Goal: Task Accomplishment & Management: Complete application form

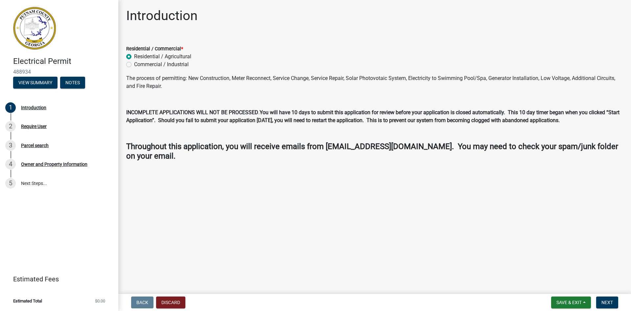
click at [384, 51] on div "Residential / Commercial *" at bounding box center [374, 49] width 497 height 8
click at [606, 303] on span "Next" at bounding box center [608, 302] width 12 height 5
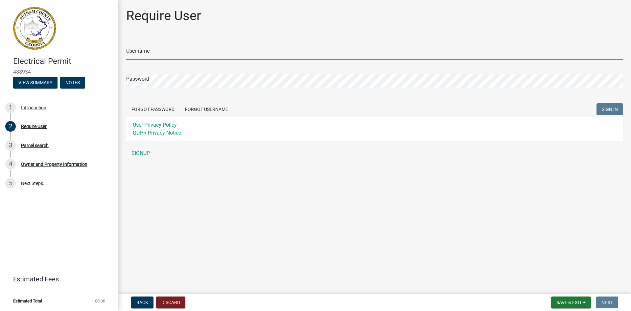
click at [158, 52] on input "Username" at bounding box center [374, 52] width 497 height 13
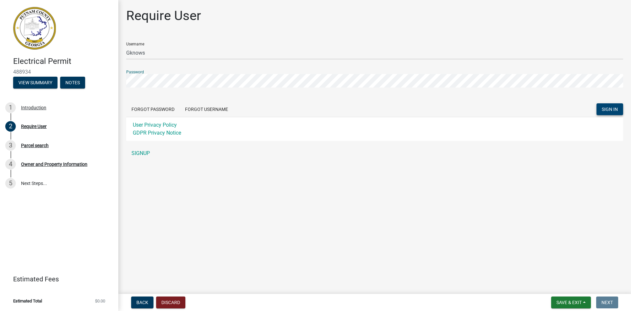
click at [609, 110] on span "SIGN IN" at bounding box center [610, 109] width 16 height 5
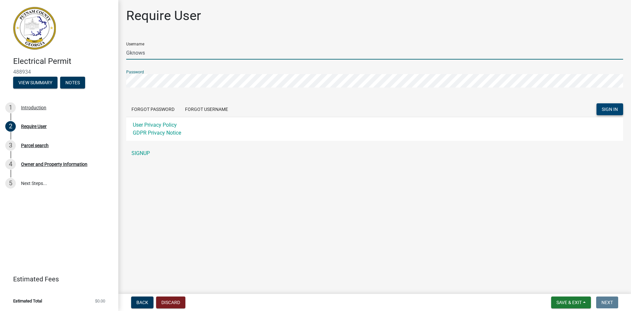
click at [127, 54] on input "Gknows" at bounding box center [374, 52] width 497 height 13
click at [150, 53] on input "Gknows" at bounding box center [374, 52] width 497 height 13
type input "G"
type input "gknows"
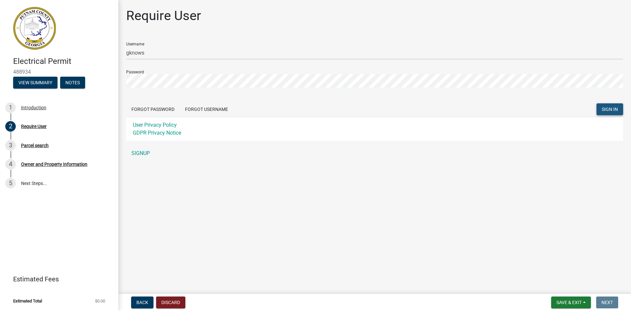
click at [601, 110] on button "SIGN IN" at bounding box center [610, 109] width 27 height 12
click at [611, 111] on span "SIGN IN" at bounding box center [610, 109] width 16 height 5
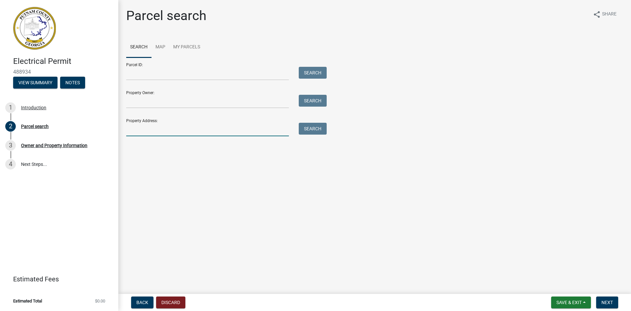
click at [142, 130] on input "Property Address:" at bounding box center [207, 129] width 163 height 13
click at [309, 127] on button "Search" at bounding box center [313, 129] width 28 height 12
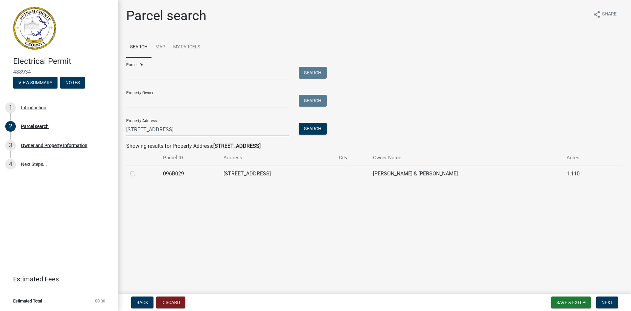
click at [134, 129] on input "[STREET_ADDRESS]" at bounding box center [207, 129] width 163 height 13
type input "[STREET_ADDRESS]"
click at [308, 127] on button "Search" at bounding box center [313, 129] width 28 height 12
click at [138, 170] on label at bounding box center [138, 170] width 0 height 0
click at [138, 174] on input "radio" at bounding box center [140, 172] width 4 height 4
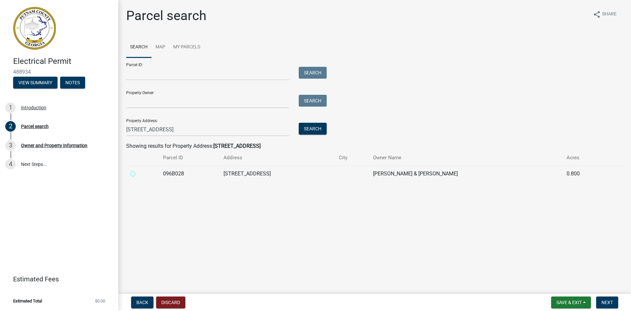
radio input "true"
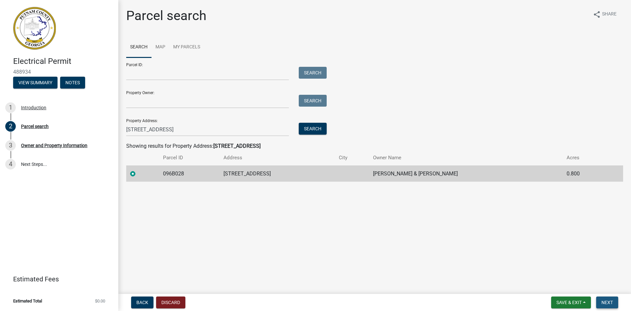
click at [613, 303] on span "Next" at bounding box center [608, 302] width 12 height 5
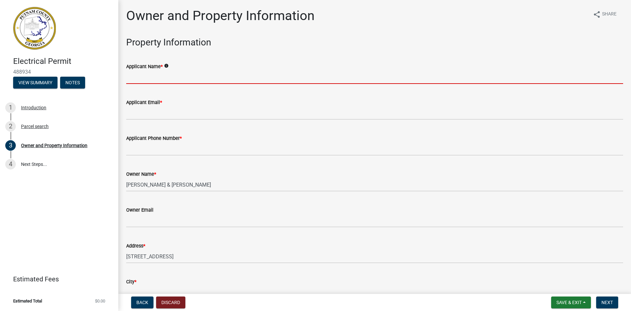
click at [155, 79] on input "Applicant Name *" at bounding box center [374, 76] width 497 height 13
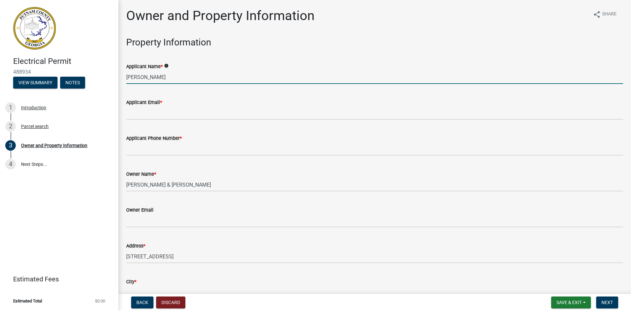
type input "[PERSON_NAME]"
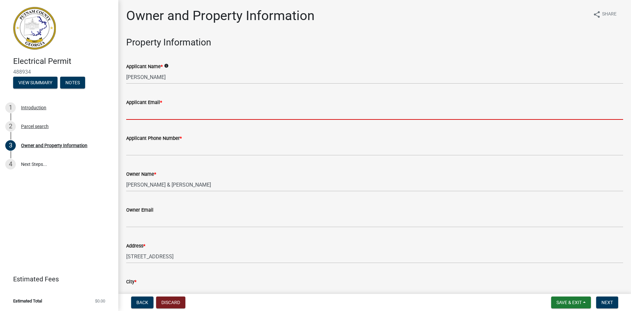
click at [134, 117] on input "Applicant Email *" at bounding box center [374, 112] width 497 height 13
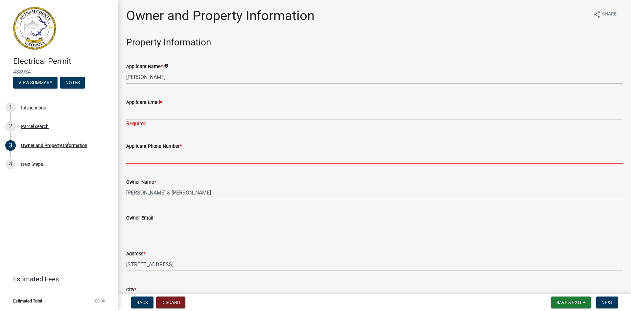
click at [135, 150] on input "Applicant Phone Number *" at bounding box center [374, 156] width 497 height 13
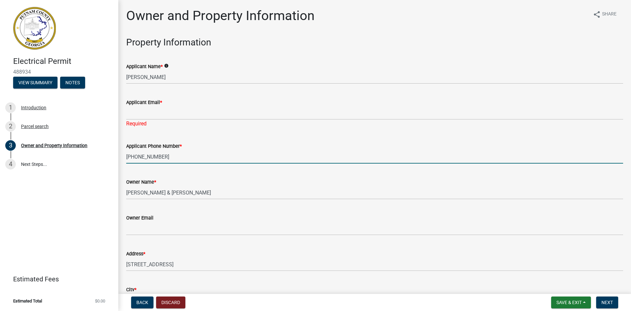
type input "[PHONE_NUMBER]"
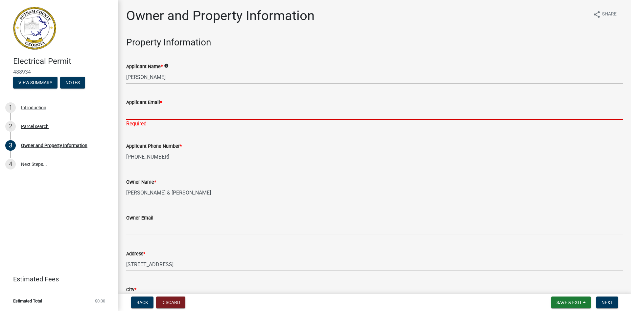
click at [156, 111] on input "Applicant Email *" at bounding box center [374, 112] width 497 height 13
click at [148, 113] on input "Applicant Email *" at bounding box center [374, 112] width 497 height 13
paste input "[EMAIL_ADDRESS][DOMAIN_NAME]"
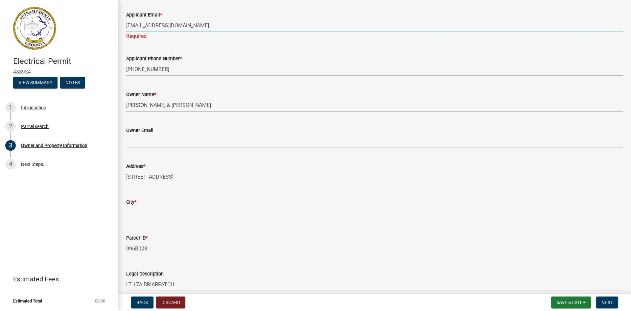
scroll to position [99, 0]
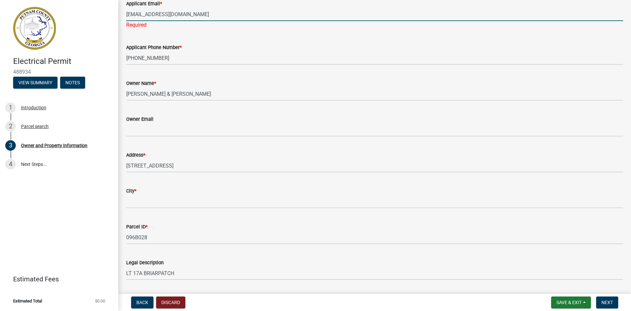
type input "[EMAIL_ADDRESS][DOMAIN_NAME]"
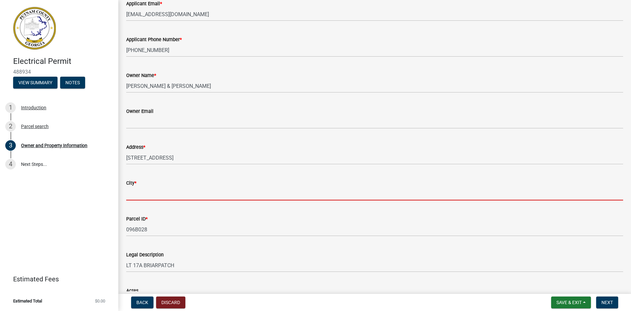
click at [147, 203] on wm-data-entity-input "City *" at bounding box center [374, 188] width 497 height 36
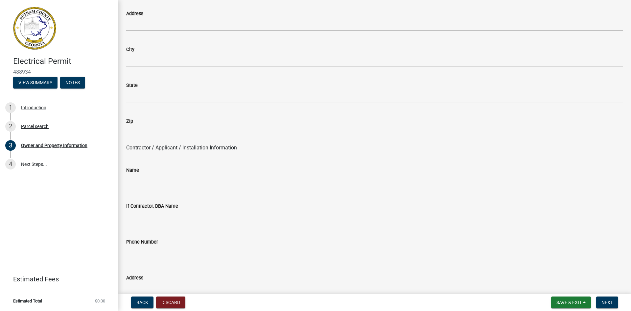
scroll to position [460, 0]
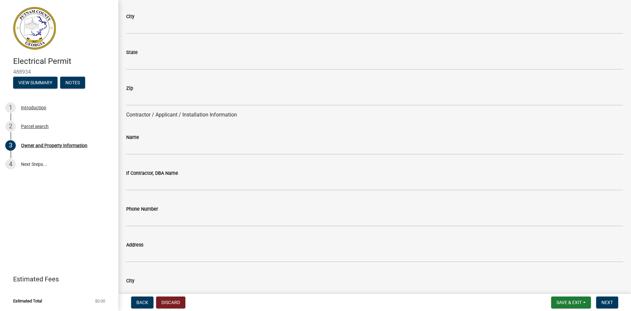
type input "Eatonton"
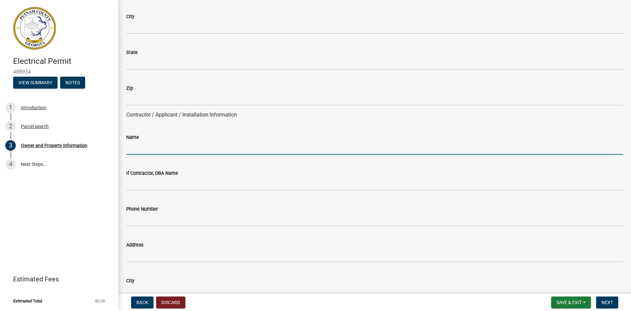
click at [136, 147] on input "Name" at bounding box center [374, 147] width 497 height 13
type input "[PERSON_NAME]"
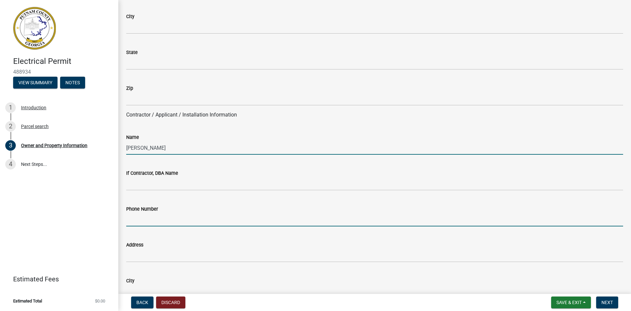
click at [147, 224] on input "Phone Number" at bounding box center [374, 219] width 497 height 13
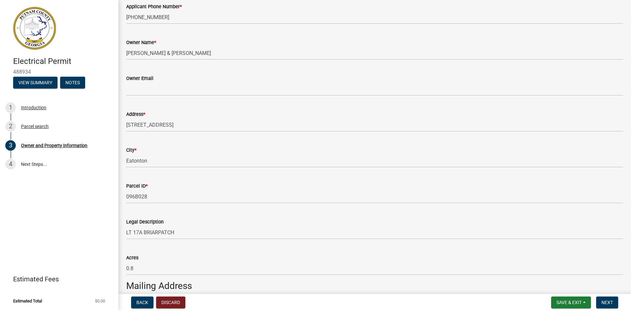
scroll to position [99, 0]
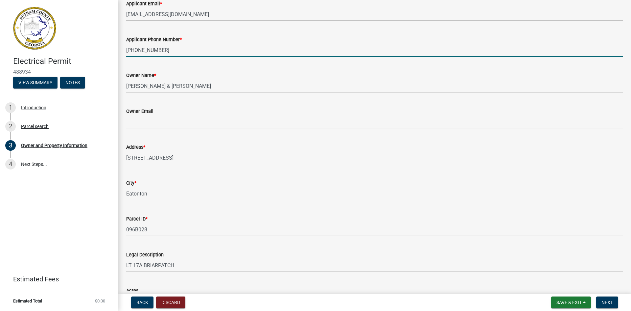
drag, startPoint x: 126, startPoint y: 50, endPoint x: 160, endPoint y: 53, distance: 33.7
click at [160, 53] on input "[PHONE_NUMBER]" at bounding box center [374, 49] width 497 height 13
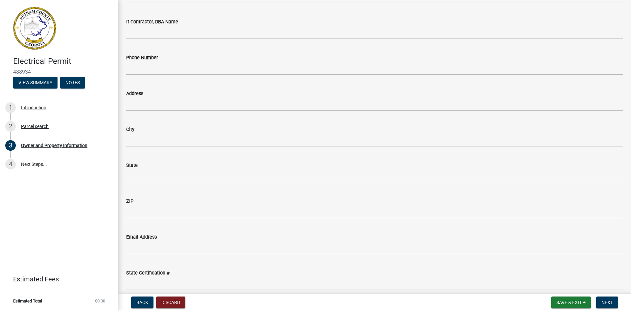
scroll to position [592, 0]
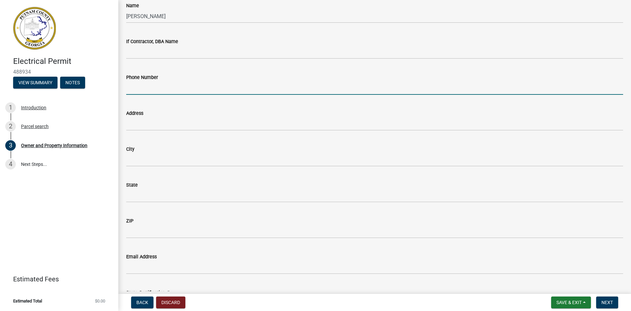
click at [149, 87] on input "Phone Number" at bounding box center [374, 87] width 497 height 13
paste input "[PHONE_NUMBER]"
type input "[PHONE_NUMBER]"
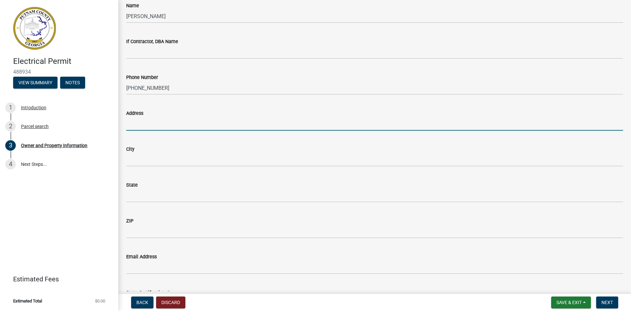
click at [145, 124] on input "Address" at bounding box center [374, 123] width 497 height 13
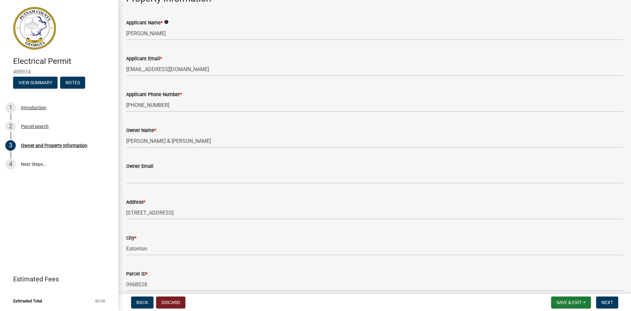
scroll to position [33, 0]
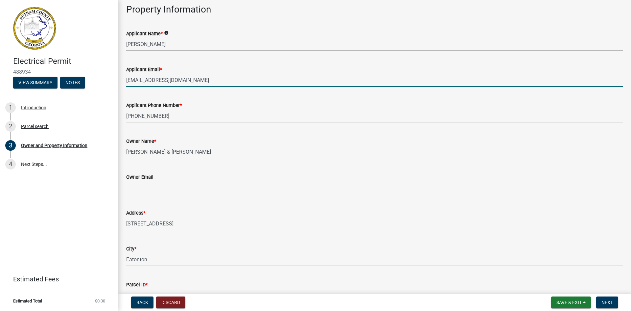
drag, startPoint x: 126, startPoint y: 80, endPoint x: 200, endPoint y: 84, distance: 73.8
click at [200, 84] on input "[EMAIL_ADDRESS][DOMAIN_NAME]" at bounding box center [374, 79] width 497 height 13
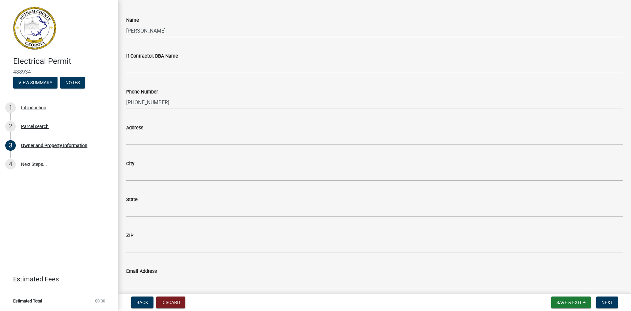
scroll to position [592, 0]
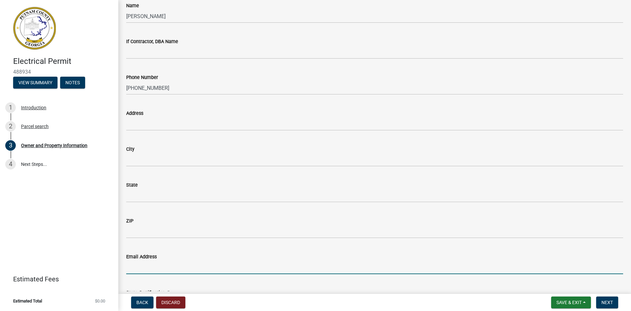
click at [135, 267] on input "Email Address" at bounding box center [374, 266] width 497 height 13
paste input "[EMAIL_ADDRESS][DOMAIN_NAME]"
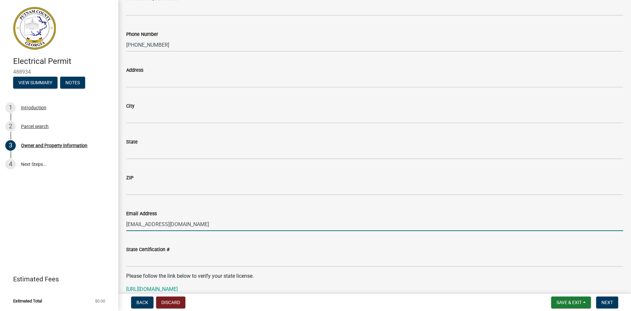
scroll to position [625, 0]
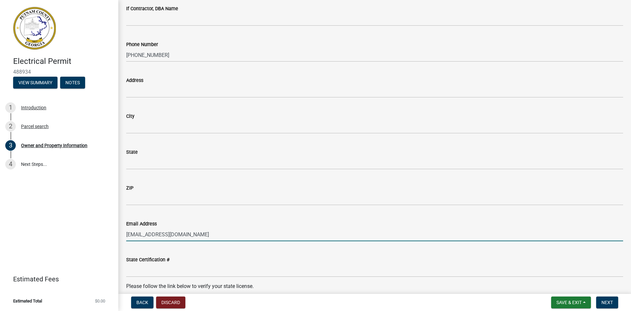
type input "[EMAIL_ADDRESS][DOMAIN_NAME]"
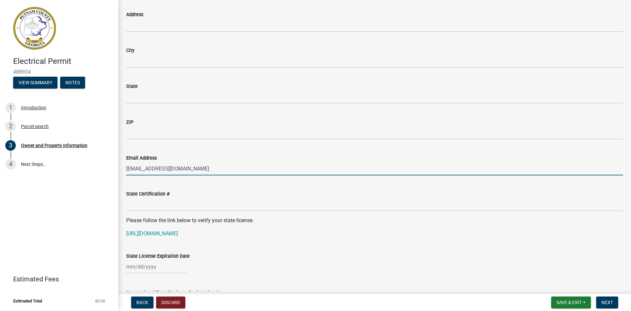
scroll to position [723, 0]
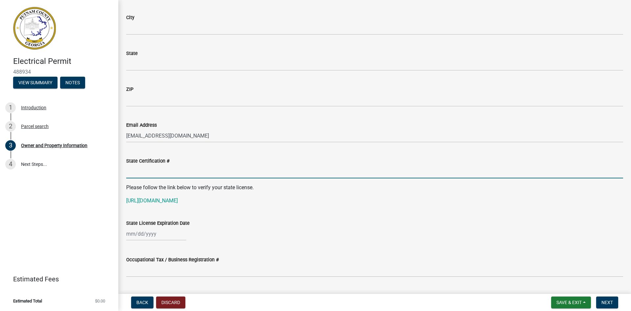
click at [158, 172] on input "State Certification #" at bounding box center [374, 171] width 497 height 13
type input "EN003538"
click at [138, 235] on div at bounding box center [156, 233] width 60 height 13
select select "10"
select select "2025"
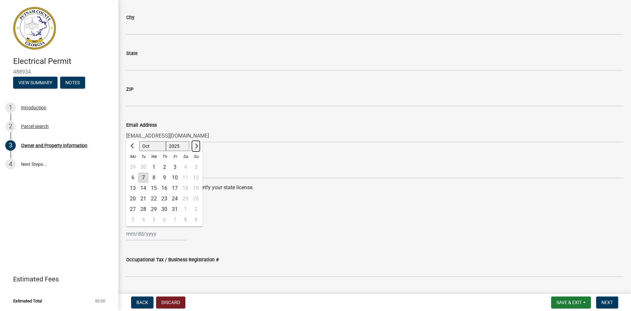
click at [197, 146] on span "Next month" at bounding box center [195, 145] width 5 height 5
select select "1"
select select "2026"
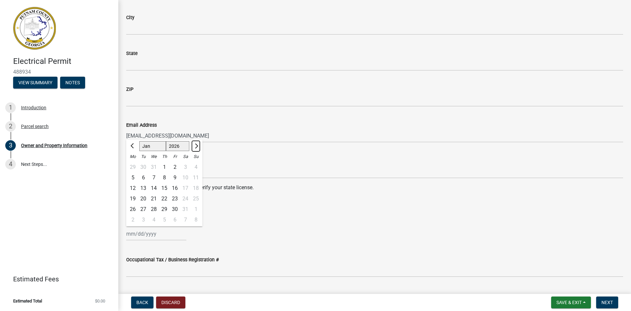
click at [197, 146] on span "Next month" at bounding box center [195, 145] width 5 height 5
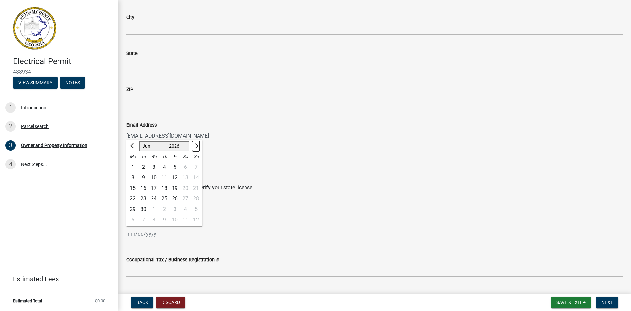
click at [197, 146] on span "Next month" at bounding box center [195, 145] width 5 height 5
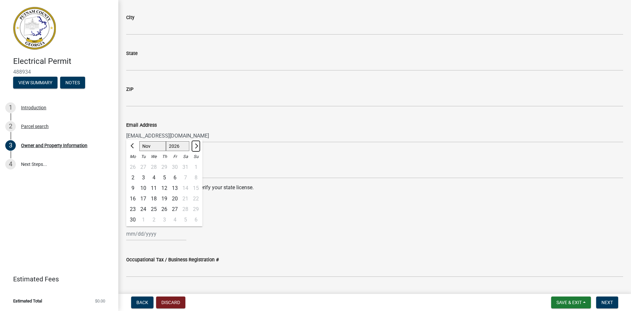
click at [197, 146] on span "Next month" at bounding box center [195, 145] width 5 height 5
select select "1"
select select "2027"
click at [197, 146] on span "Next month" at bounding box center [195, 145] width 5 height 5
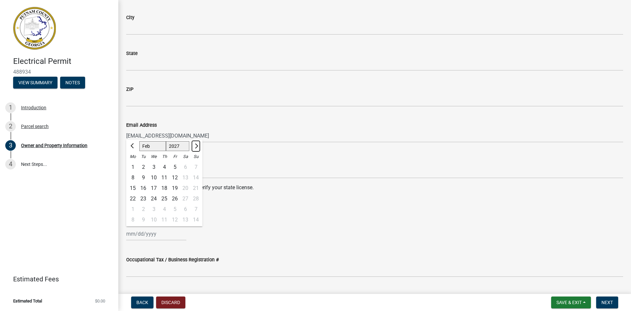
click at [197, 146] on span "Next month" at bounding box center [195, 145] width 5 height 5
select select "6"
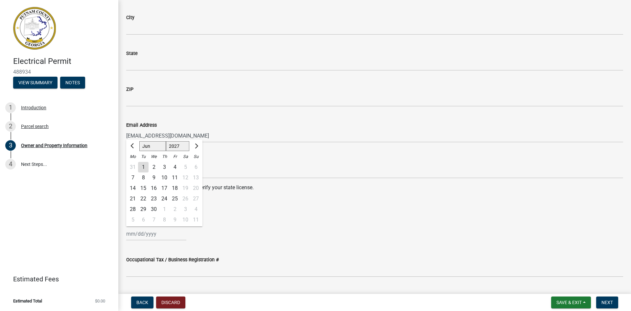
click at [155, 210] on div "30" at bounding box center [154, 209] width 11 height 11
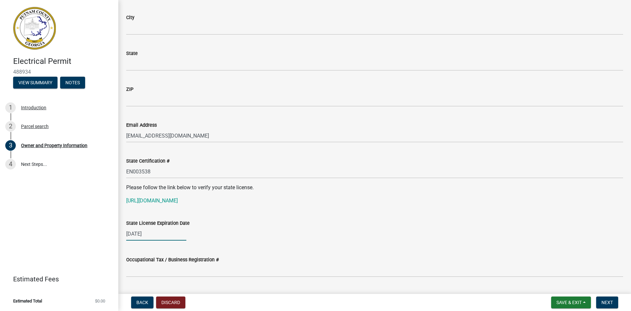
type input "GA"
select select "6"
select select "2027"
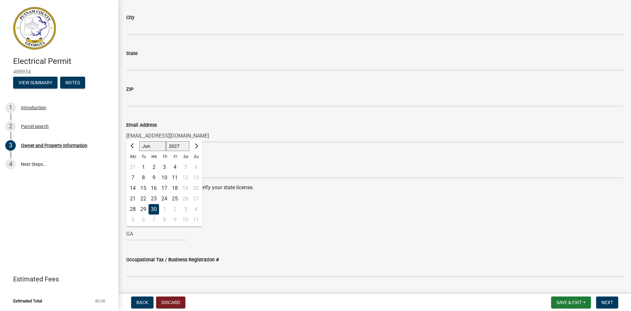
click at [235, 234] on div "GA [PERSON_NAME] Apr May Jun [DATE] Aug Sep Oct Nov [DATE] 1528 1529 1530 1531 …" at bounding box center [374, 233] width 497 height 13
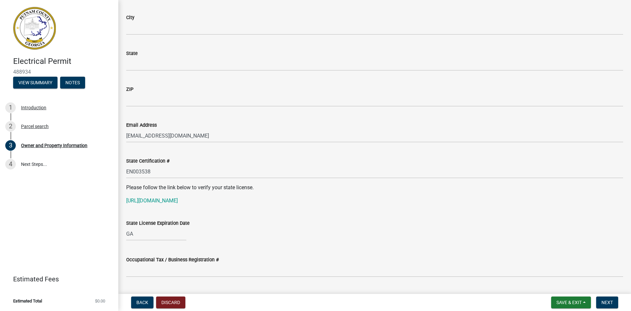
click at [167, 236] on div "GA" at bounding box center [156, 233] width 60 height 13
select select "10"
select select "2025"
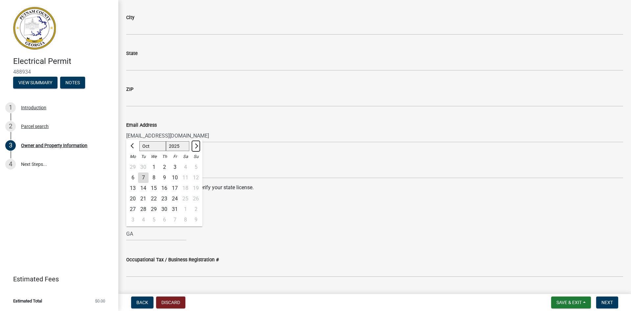
click at [198, 147] on button "Next month" at bounding box center [196, 146] width 8 height 11
select select "1"
select select "2026"
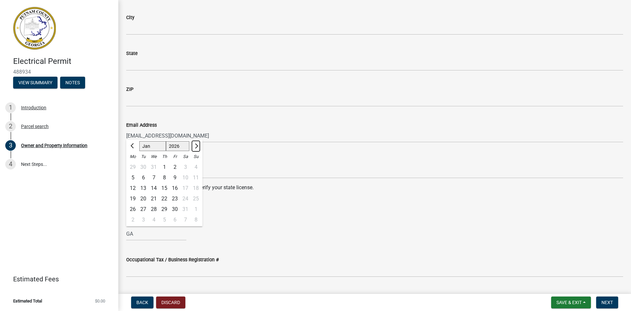
click at [198, 147] on button "Next month" at bounding box center [196, 146] width 8 height 11
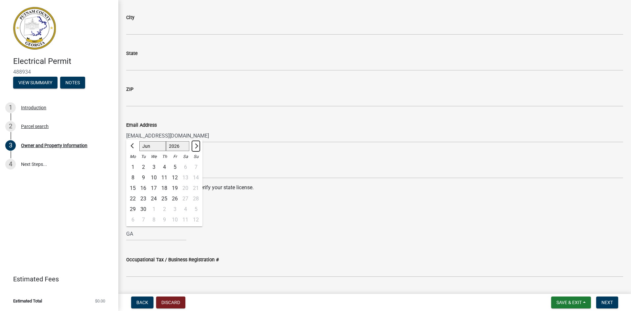
click at [198, 147] on button "Next month" at bounding box center [196, 146] width 8 height 11
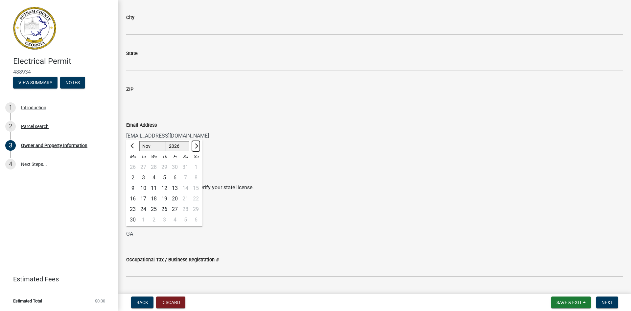
click at [198, 147] on button "Next month" at bounding box center [196, 146] width 8 height 11
select select "2"
select select "2027"
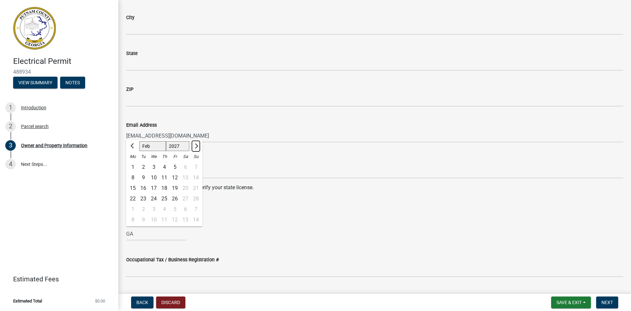
click at [198, 147] on button "Next month" at bounding box center [196, 146] width 8 height 11
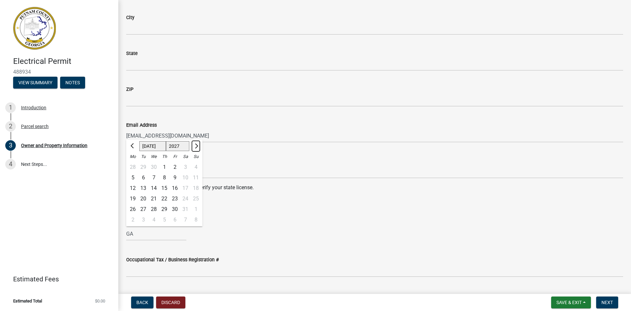
click at [198, 147] on button "Next month" at bounding box center [196, 146] width 8 height 11
click at [133, 146] on span "Previous month" at bounding box center [133, 145] width 5 height 5
select select "6"
click at [154, 209] on div "30" at bounding box center [154, 209] width 11 height 11
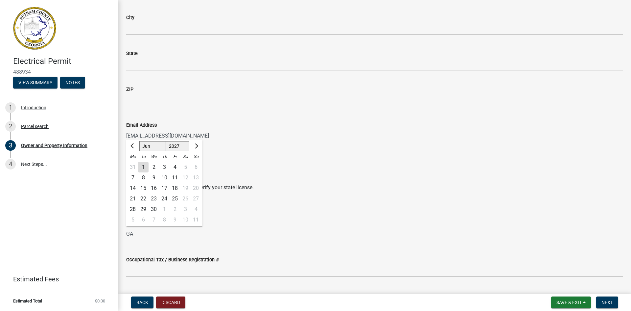
type input "[DATE]"
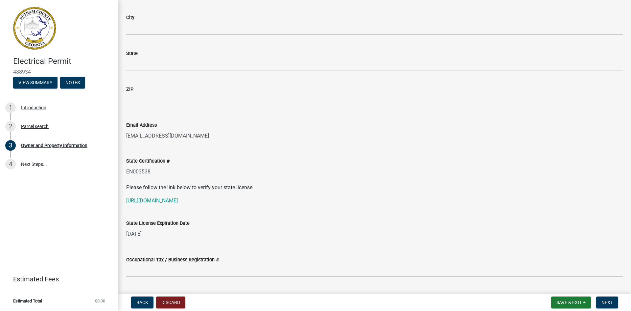
click at [264, 233] on div "[DATE]" at bounding box center [374, 233] width 497 height 13
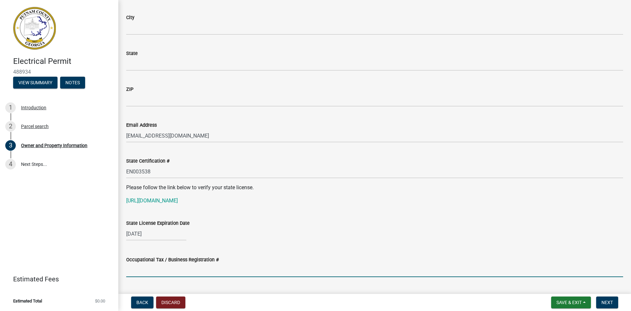
click at [280, 264] on input "Occupational Tax / Business Registration #" at bounding box center [374, 269] width 497 height 13
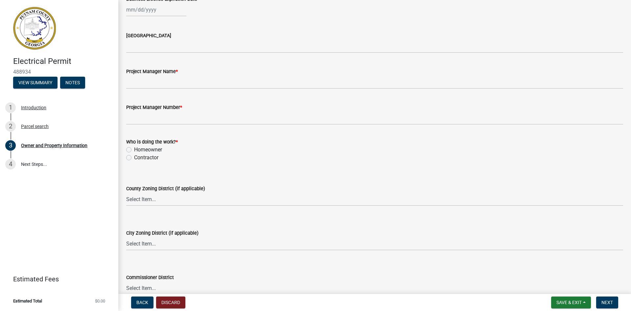
scroll to position [1019, 0]
click at [134, 160] on label "Contractor" at bounding box center [146, 158] width 24 height 8
click at [134, 158] on input "Contractor" at bounding box center [136, 156] width 4 height 4
radio input "true"
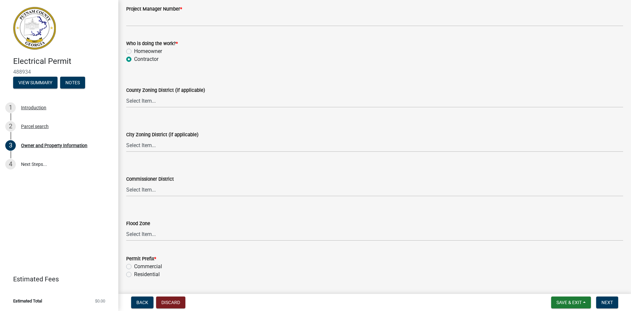
scroll to position [1137, 0]
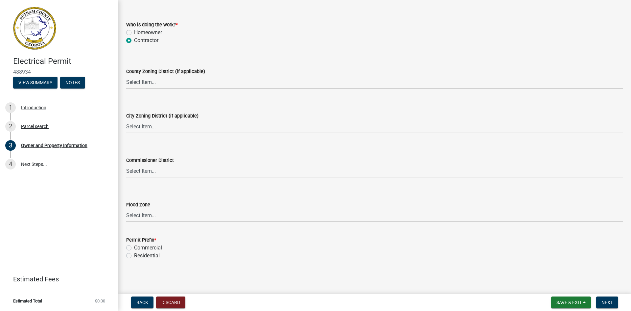
click at [134, 257] on label "Residential" at bounding box center [147, 256] width 26 height 8
click at [134, 256] on input "Residential" at bounding box center [136, 254] width 4 height 4
radio input "true"
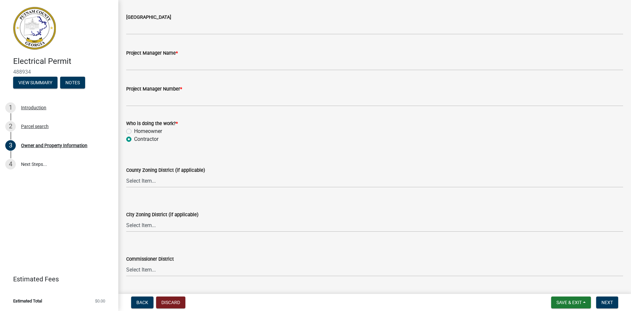
scroll to position [1005, 0]
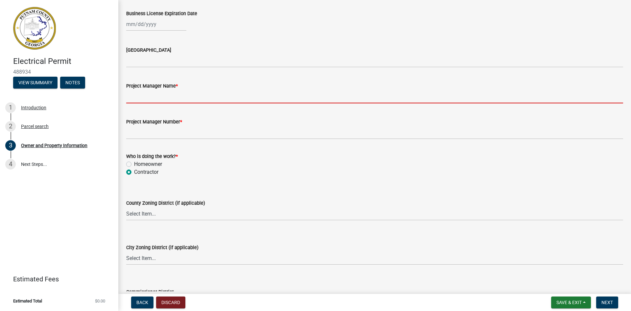
click at [174, 99] on input "Project Manager Name *" at bounding box center [374, 96] width 497 height 13
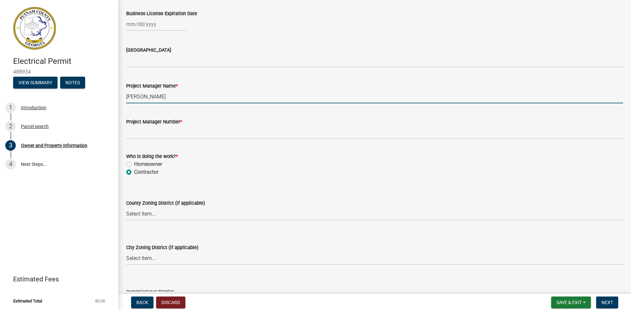
type input "[PERSON_NAME]"
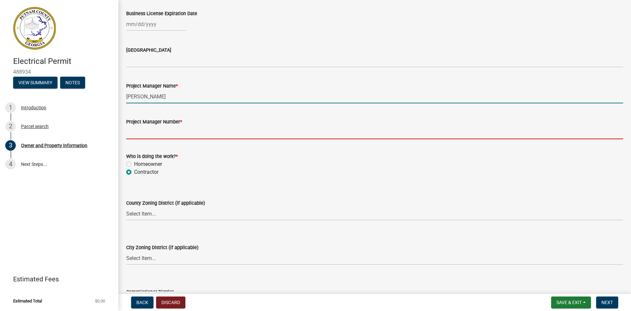
click at [138, 133] on input "Project Manager Number *" at bounding box center [374, 132] width 497 height 13
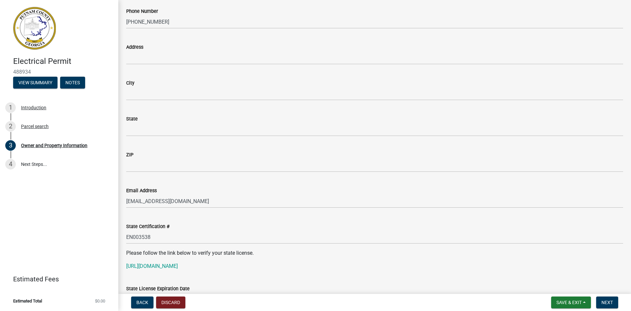
scroll to position [644, 0]
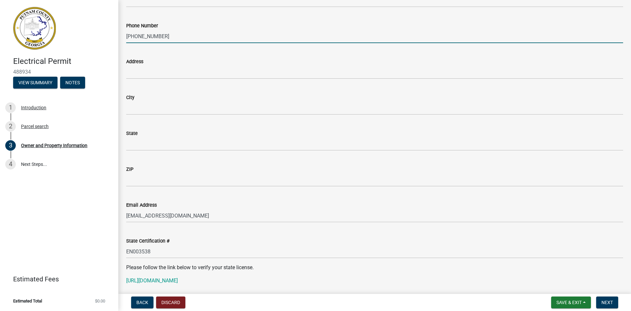
drag, startPoint x: 127, startPoint y: 35, endPoint x: 170, endPoint y: 37, distance: 43.2
click at [170, 37] on input "[PHONE_NUMBER]" at bounding box center [374, 36] width 497 height 13
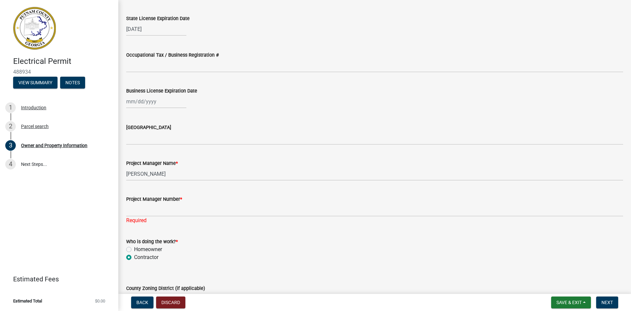
scroll to position [940, 0]
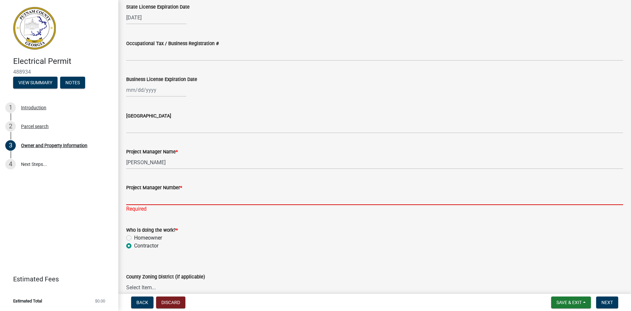
click at [131, 201] on input "Project Manager Number *" at bounding box center [374, 197] width 497 height 13
paste input "[PHONE_NUMBER]"
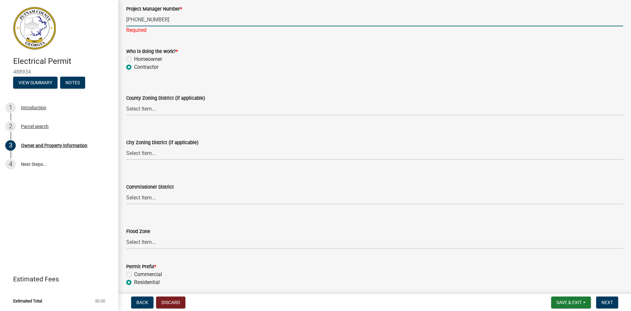
scroll to position [1145, 0]
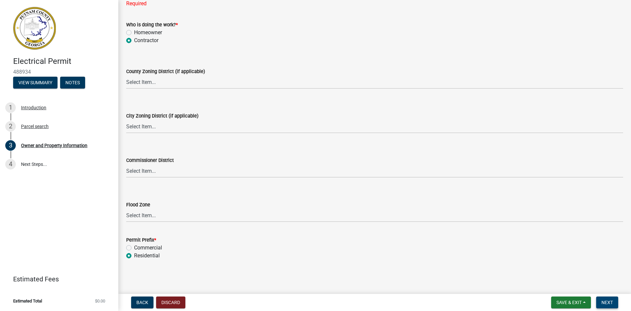
type input "[PHONE_NUMBER]"
click at [608, 301] on span "Next" at bounding box center [608, 302] width 12 height 5
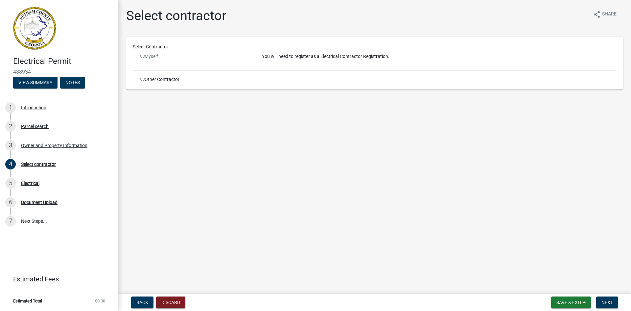
click at [142, 56] on input "radio" at bounding box center [142, 56] width 4 height 4
click at [141, 56] on input "radio" at bounding box center [142, 56] width 4 height 4
click at [142, 57] on input "radio" at bounding box center [142, 56] width 4 height 4
radio input "false"
click at [143, 301] on span "Back" at bounding box center [142, 302] width 12 height 5
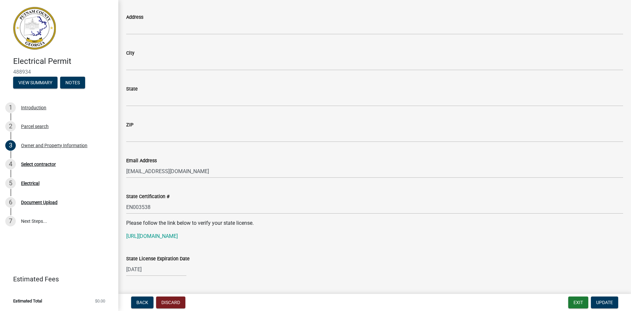
scroll to position [691, 0]
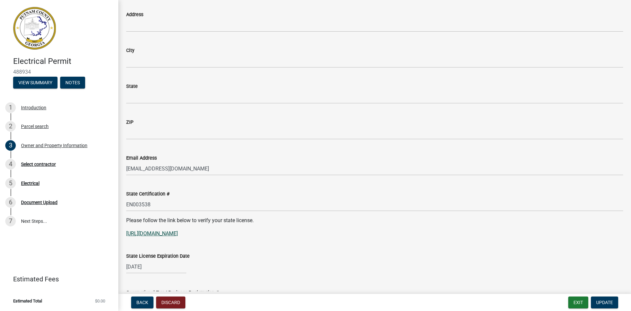
click at [178, 233] on link "[URL][DOMAIN_NAME]" at bounding box center [152, 233] width 52 height 6
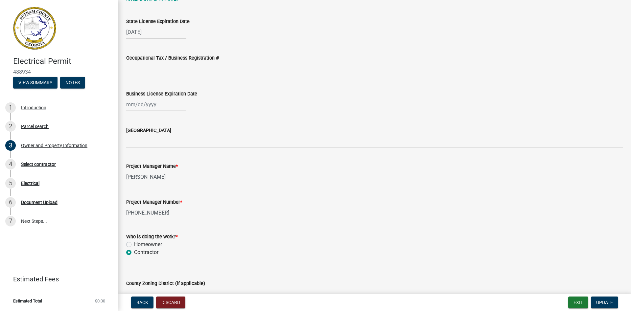
scroll to position [1019, 0]
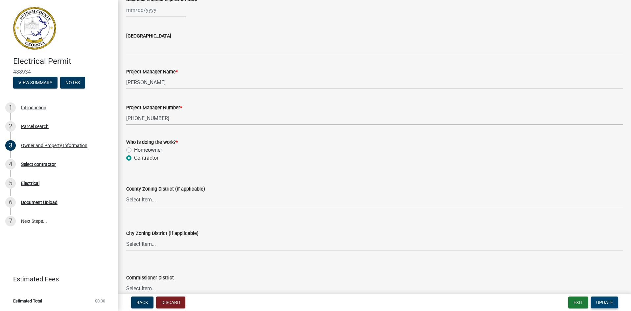
click at [602, 302] on span "Update" at bounding box center [605, 302] width 17 height 5
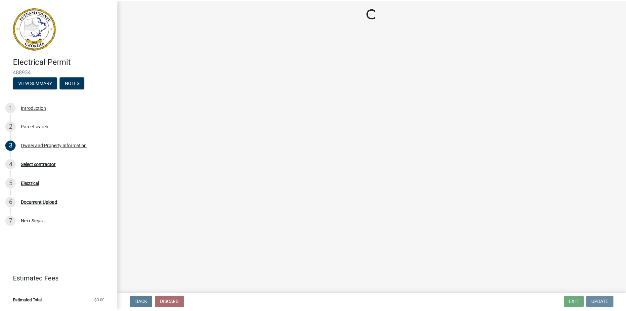
scroll to position [0, 0]
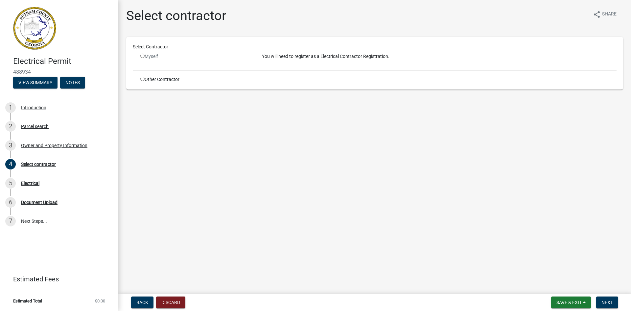
click at [142, 56] on input "radio" at bounding box center [142, 56] width 4 height 4
click at [142, 57] on input "radio" at bounding box center [142, 56] width 4 height 4
radio input "false"
click at [141, 303] on span "Back" at bounding box center [142, 302] width 12 height 5
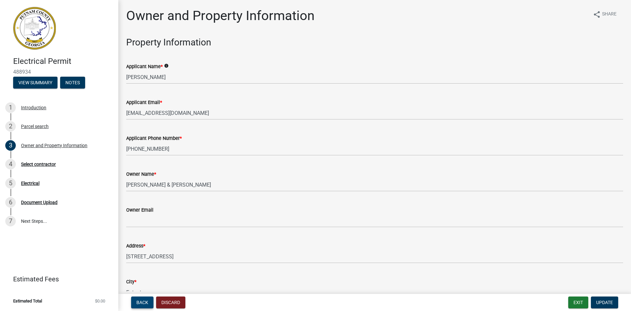
click at [141, 303] on span "Back" at bounding box center [142, 302] width 12 height 5
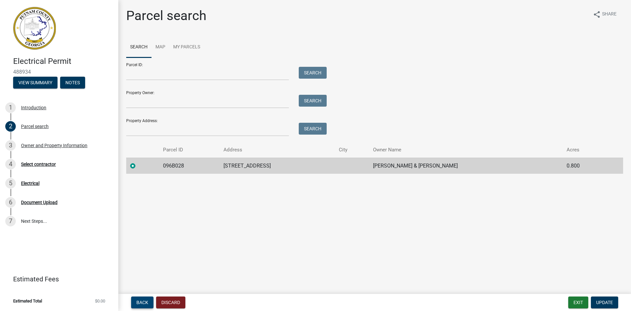
click at [141, 303] on span "Back" at bounding box center [142, 302] width 12 height 5
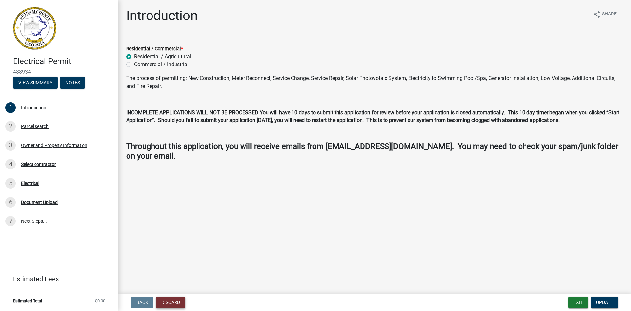
click at [164, 300] on button "Discard" at bounding box center [170, 302] width 29 height 12
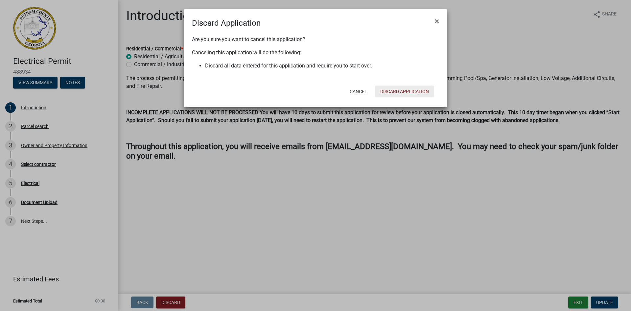
click at [395, 90] on button "Discard Application" at bounding box center [404, 92] width 59 height 12
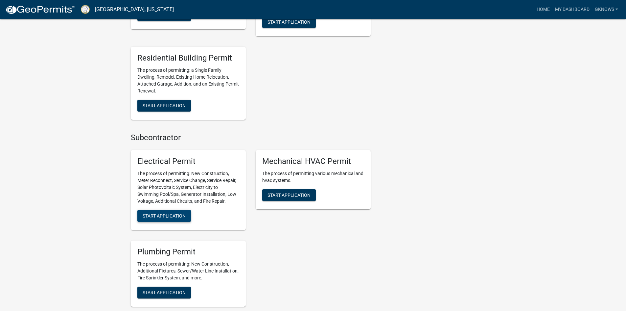
scroll to position [296, 0]
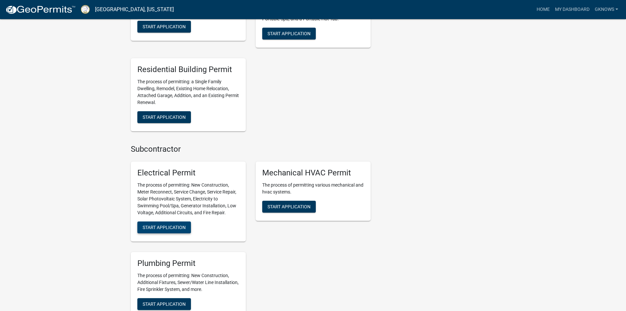
click at [163, 226] on span "Start Application" at bounding box center [164, 227] width 43 height 5
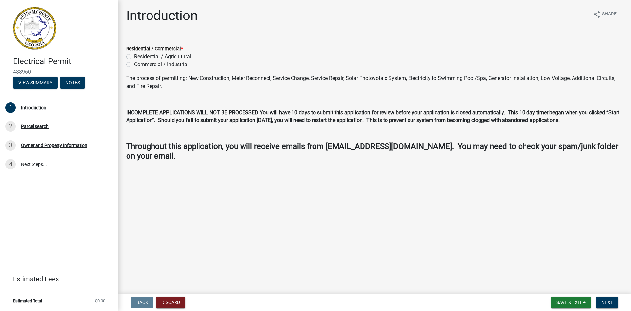
click at [134, 58] on label "Residential / Agricultural" at bounding box center [162, 57] width 57 height 8
click at [134, 57] on input "Residential / Agricultural" at bounding box center [136, 55] width 4 height 4
radio input "true"
click at [603, 302] on span "Next" at bounding box center [608, 302] width 12 height 5
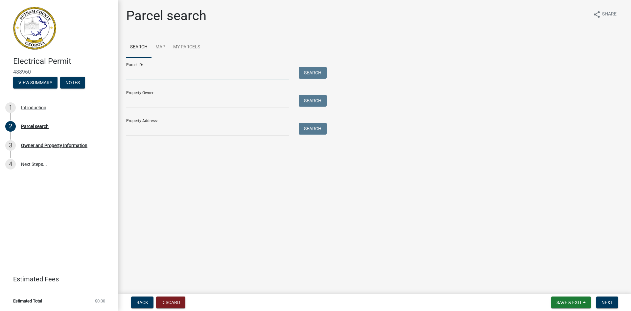
click at [184, 73] on input "Parcel ID:" at bounding box center [207, 73] width 163 height 13
type input "1"
click at [191, 130] on input "Property Address:" at bounding box center [207, 129] width 163 height 13
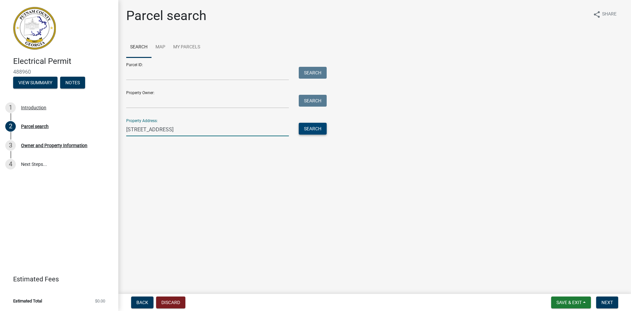
type input "[STREET_ADDRESS]"
click at [308, 130] on button "Search" at bounding box center [313, 129] width 28 height 12
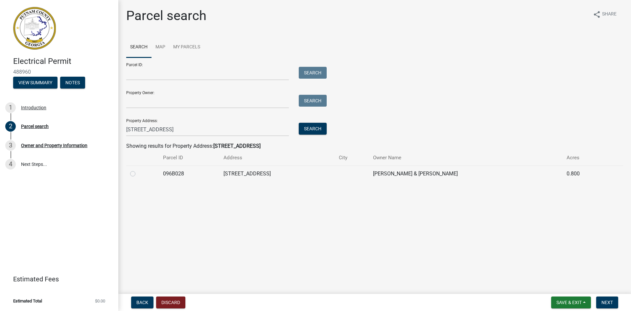
click at [138, 170] on label at bounding box center [138, 170] width 0 height 0
click at [138, 174] on input "radio" at bounding box center [140, 172] width 4 height 4
radio input "true"
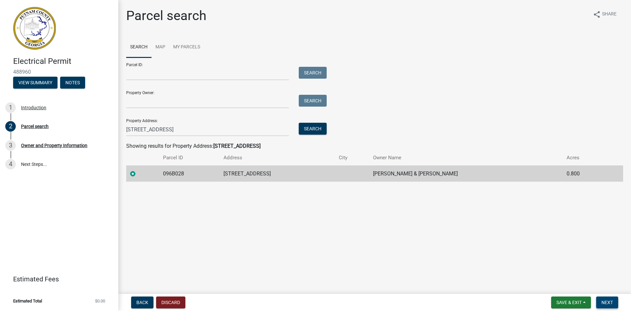
click at [604, 301] on span "Next" at bounding box center [608, 302] width 12 height 5
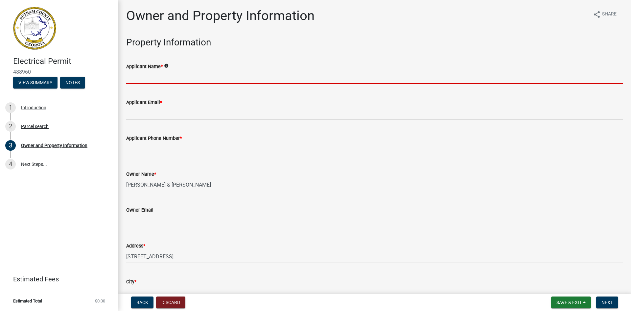
click at [170, 78] on input "Applicant Name *" at bounding box center [374, 76] width 497 height 13
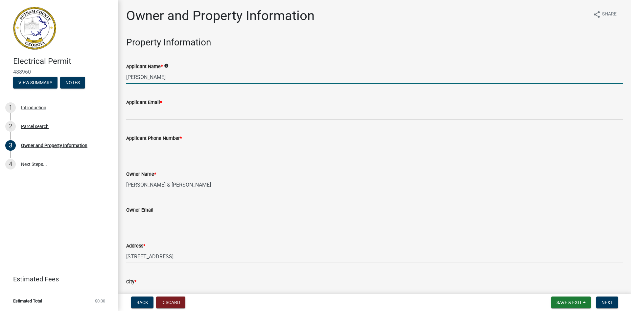
type input "[PERSON_NAME]"
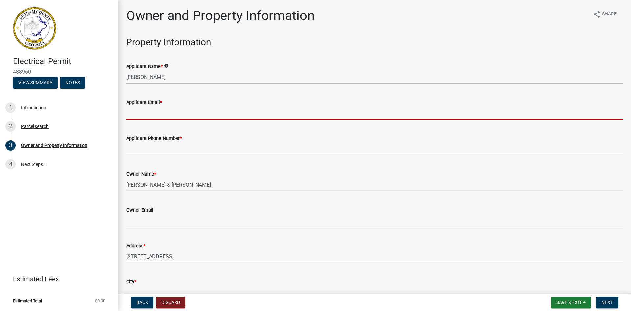
click at [156, 112] on input "Applicant Email *" at bounding box center [374, 112] width 497 height 13
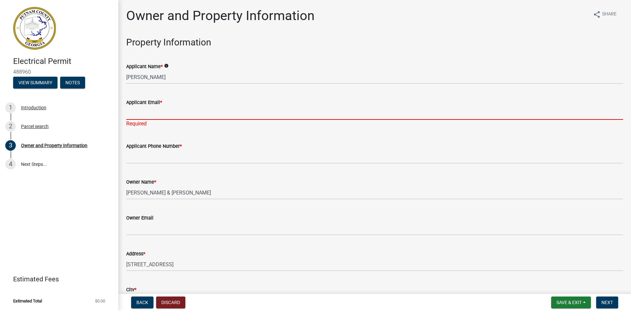
paste input "[EMAIL_ADDRESS][DOMAIN_NAME]"
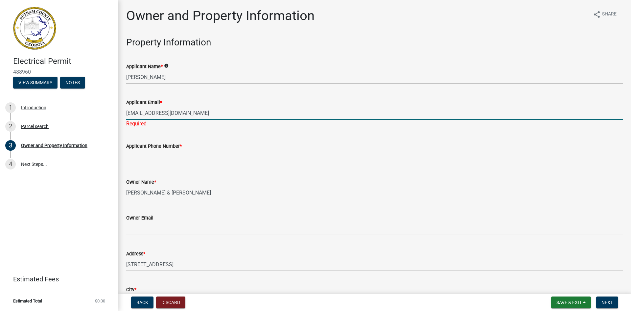
type input "[EMAIL_ADDRESS][DOMAIN_NAME]"
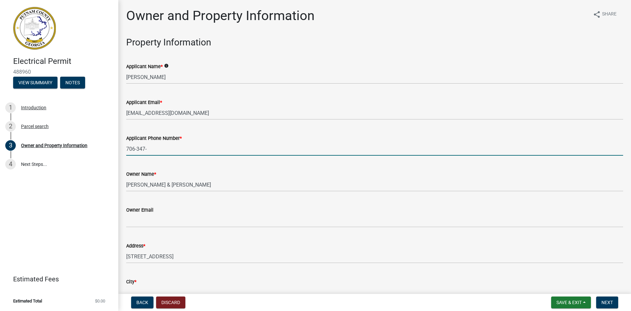
click at [290, 208] on div "Owner Email" at bounding box center [374, 212] width 497 height 31
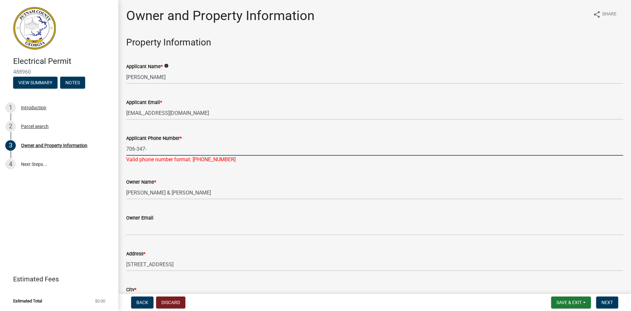
click at [149, 150] on input "706-347-" at bounding box center [374, 148] width 497 height 13
type input "[PHONE_NUMBER]"
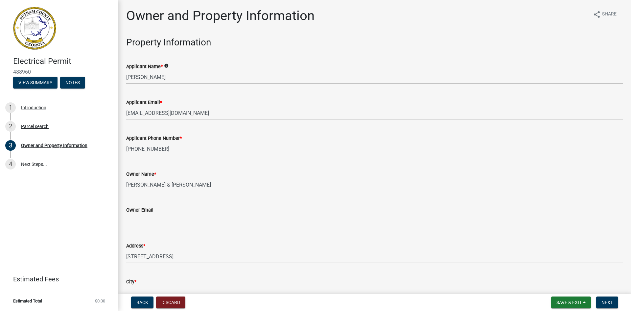
click at [189, 215] on form "Owner Email" at bounding box center [374, 216] width 497 height 21
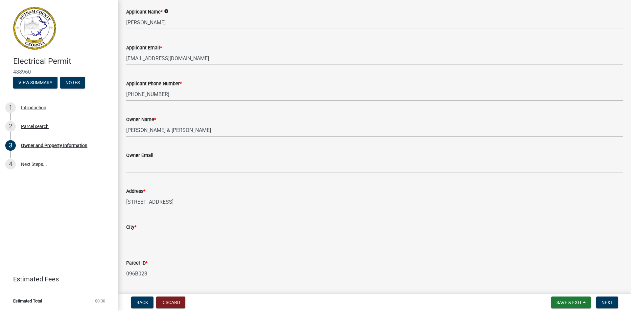
scroll to position [66, 0]
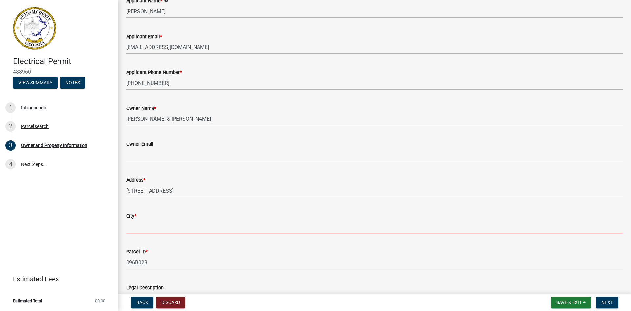
click at [153, 225] on input "City *" at bounding box center [374, 226] width 497 height 13
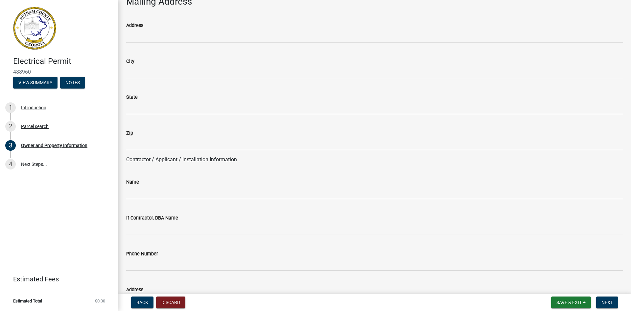
scroll to position [428, 0]
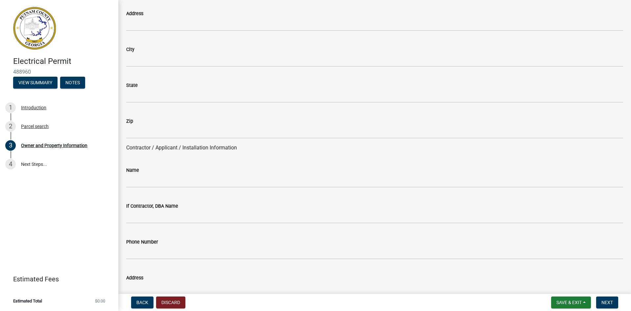
type input "Eatonton"
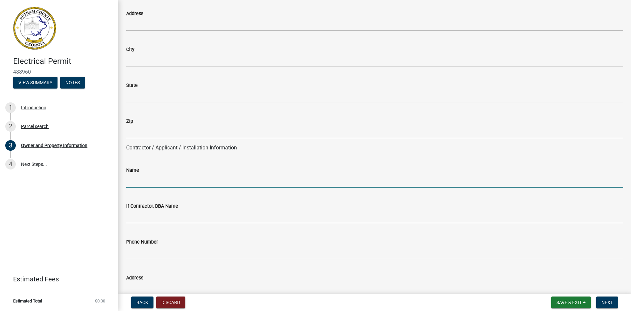
click at [154, 181] on input "Name" at bounding box center [374, 180] width 497 height 13
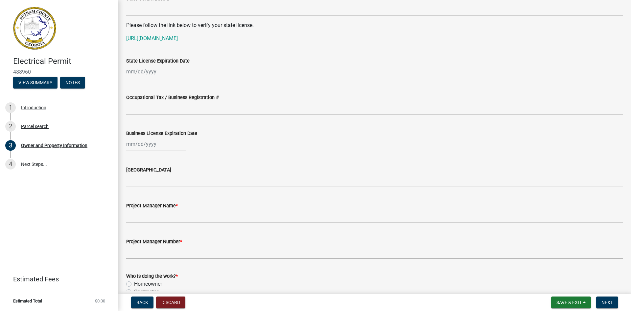
scroll to position [888, 0]
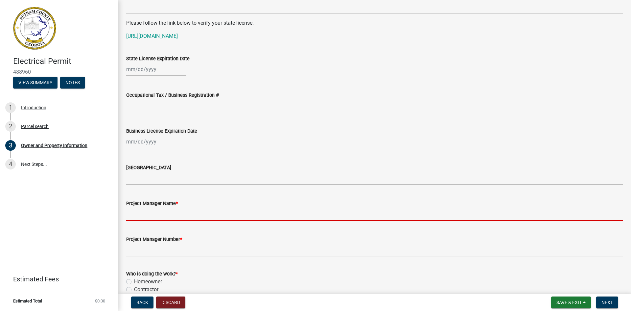
click at [247, 210] on input "Project Manager Name *" at bounding box center [374, 213] width 497 height 13
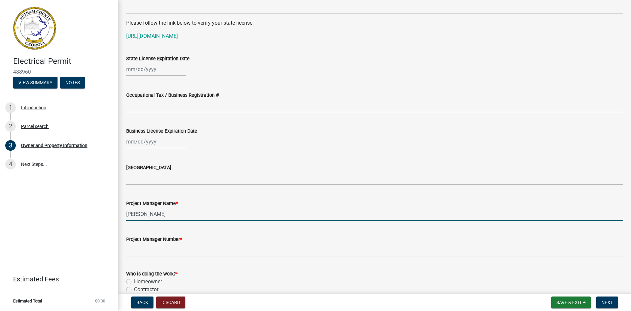
type input "[PERSON_NAME]"
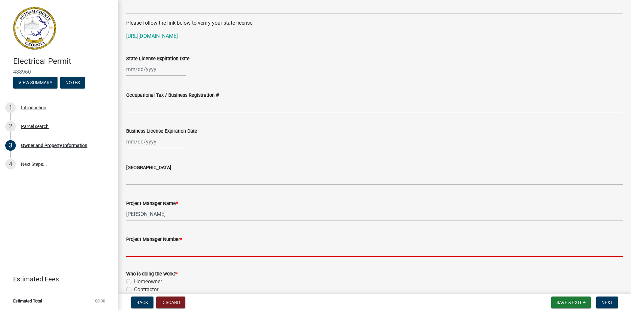
click at [165, 250] on input "Project Manager Number *" at bounding box center [374, 249] width 497 height 13
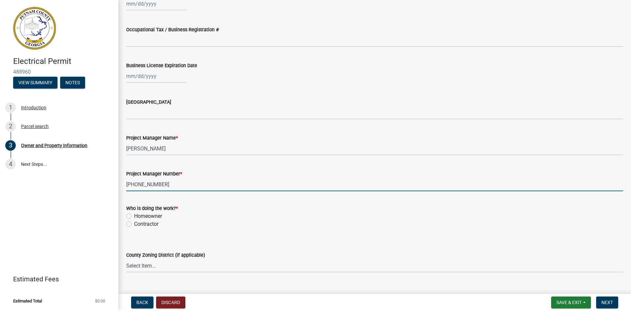
scroll to position [954, 0]
type input "[PHONE_NUMBER]"
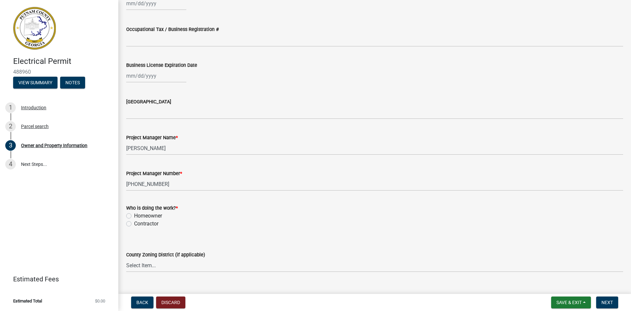
click at [134, 226] on label "Contractor" at bounding box center [146, 224] width 24 height 8
click at [134, 224] on input "Contractor" at bounding box center [136, 222] width 4 height 4
radio input "true"
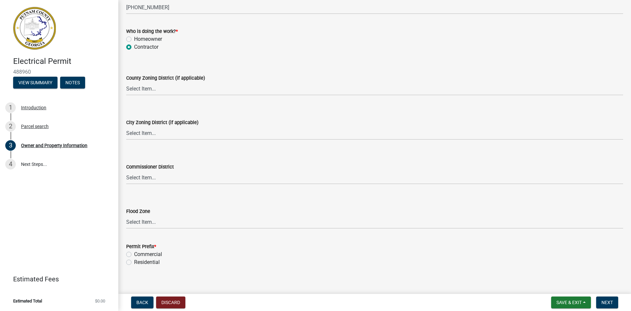
scroll to position [1137, 0]
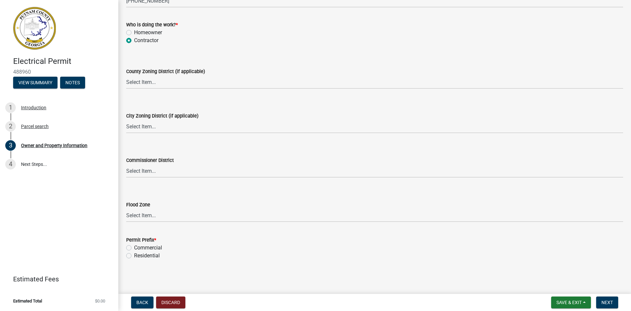
click at [134, 256] on label "Residential" at bounding box center [147, 256] width 26 height 8
click at [134, 256] on input "Residential" at bounding box center [136, 254] width 4 height 4
radio input "true"
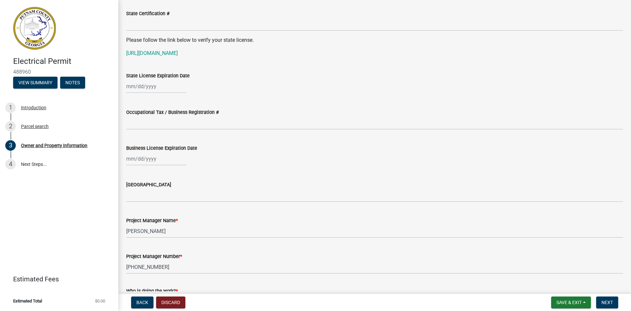
scroll to position [888, 0]
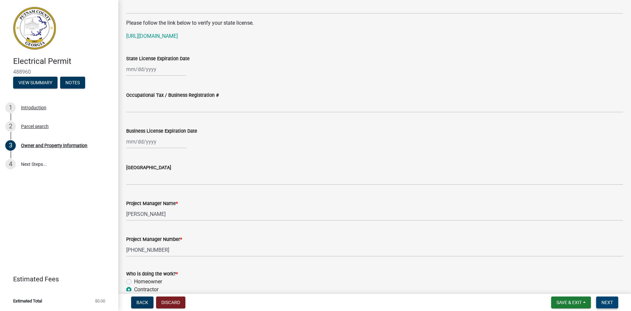
click at [609, 301] on span "Next" at bounding box center [608, 302] width 12 height 5
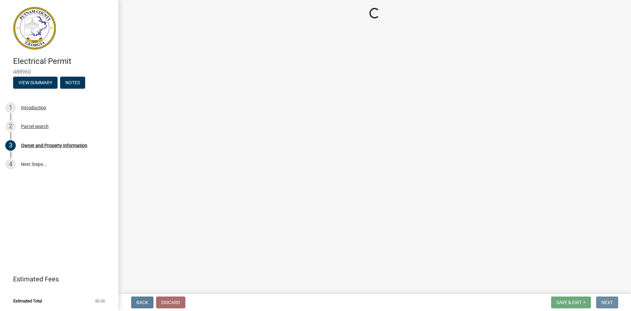
scroll to position [0, 0]
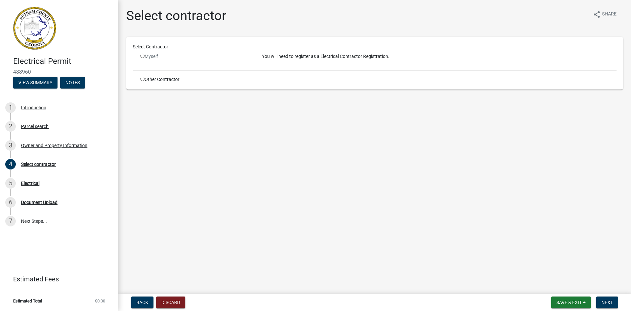
click at [142, 57] on input "radio" at bounding box center [142, 56] width 4 height 4
click at [144, 55] on input "radio" at bounding box center [142, 56] width 4 height 4
radio input "false"
click at [142, 80] on input "radio" at bounding box center [142, 79] width 4 height 4
radio input "true"
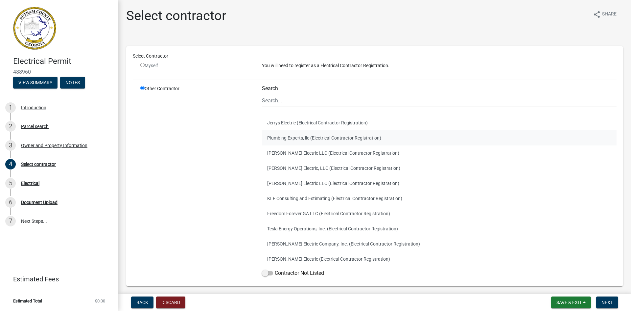
scroll to position [26, 0]
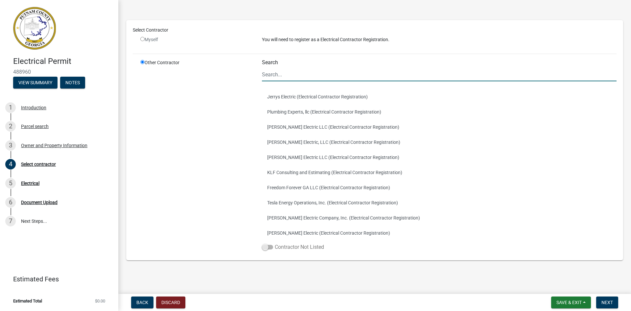
drag, startPoint x: 264, startPoint y: 246, endPoint x: 285, endPoint y: 246, distance: 21.0
click at [265, 246] on span at bounding box center [267, 247] width 11 height 5
click at [275, 243] on input "Contractor Not Listed" at bounding box center [275, 243] width 0 height 0
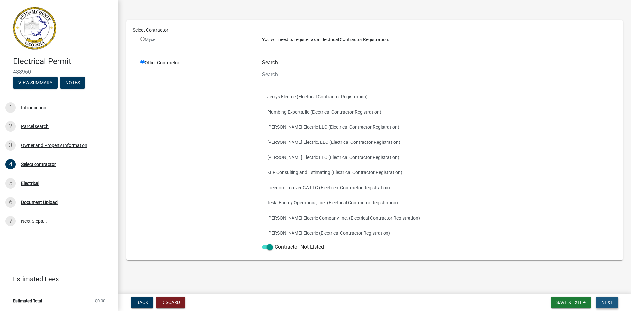
click at [609, 303] on span "Next" at bounding box center [608, 302] width 12 height 5
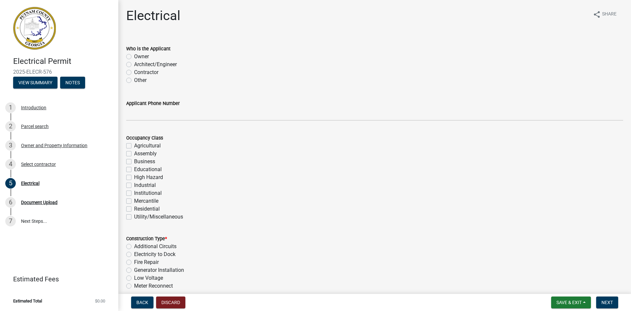
click at [134, 73] on label "Contractor" at bounding box center [146, 72] width 24 height 8
click at [134, 73] on input "Contractor" at bounding box center [136, 70] width 4 height 4
radio input "true"
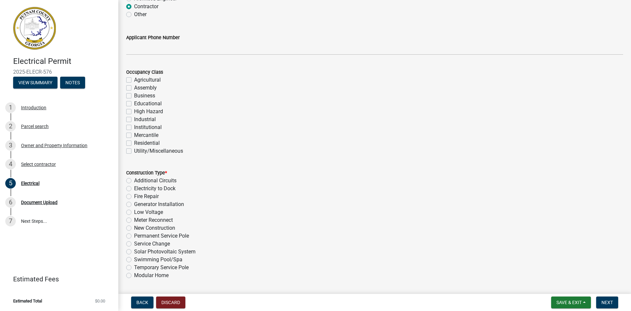
scroll to position [99, 0]
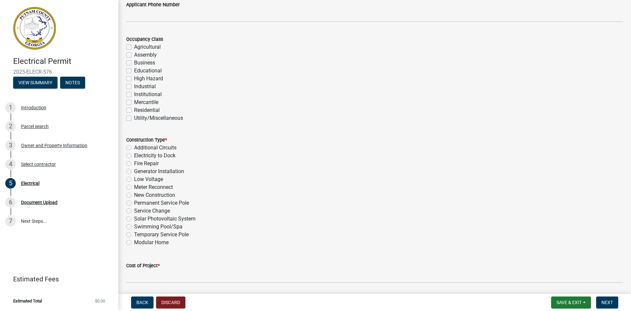
click at [134, 110] on label "Residential" at bounding box center [147, 110] width 26 height 8
click at [134, 110] on input "Residential" at bounding box center [136, 108] width 4 height 4
checkbox input "true"
checkbox input "false"
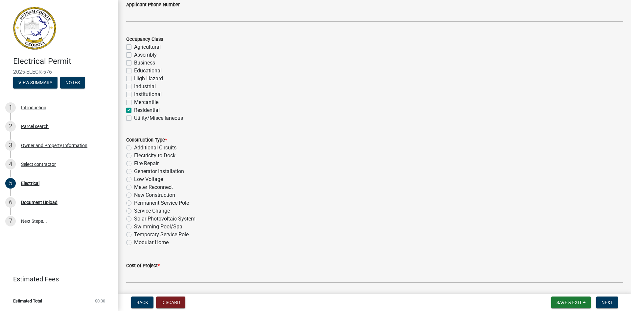
checkbox input "false"
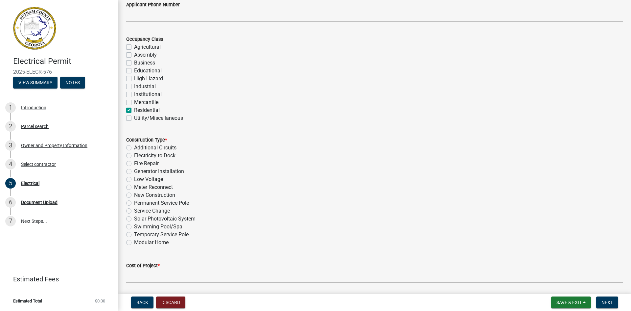
checkbox input "false"
checkbox input "true"
checkbox input "false"
